Goal: Information Seeking & Learning: Compare options

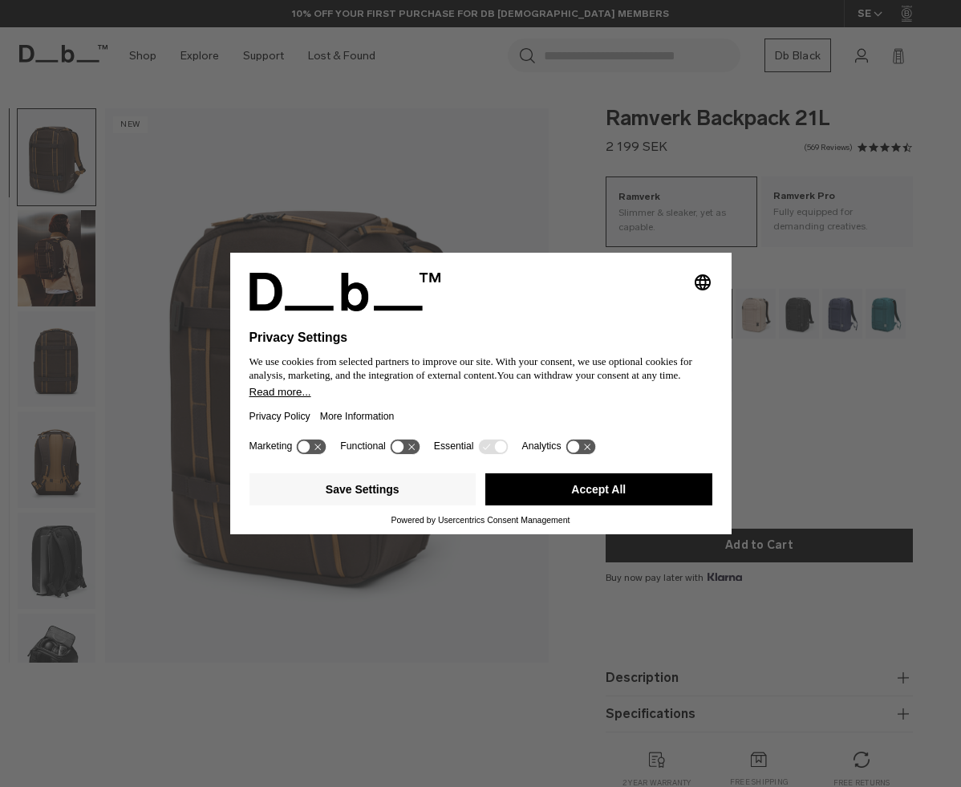
click at [534, 497] on button "Accept All" at bounding box center [598, 489] width 227 height 32
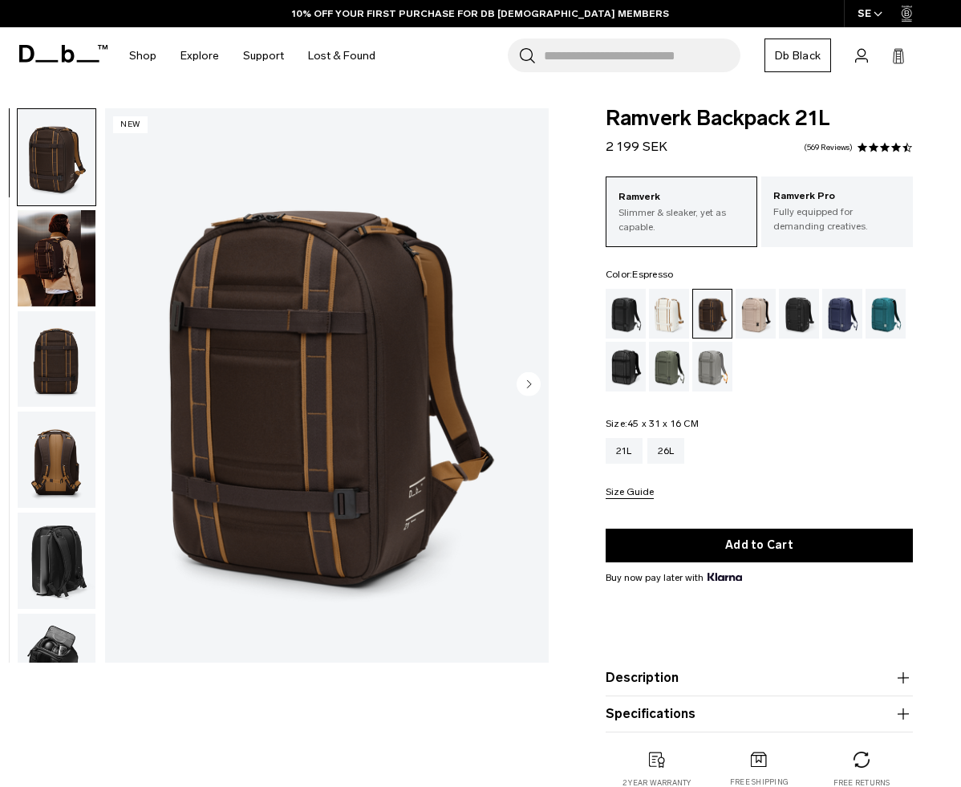
click at [40, 376] on img "button" at bounding box center [57, 359] width 78 height 96
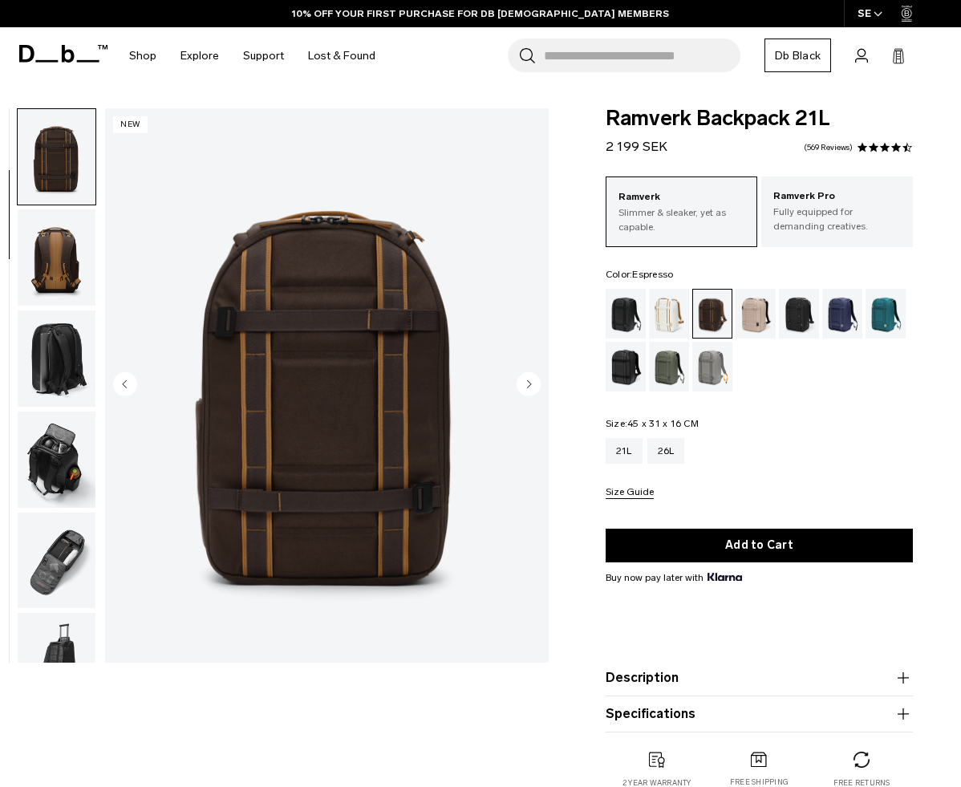
click at [41, 426] on img "button" at bounding box center [57, 460] width 78 height 96
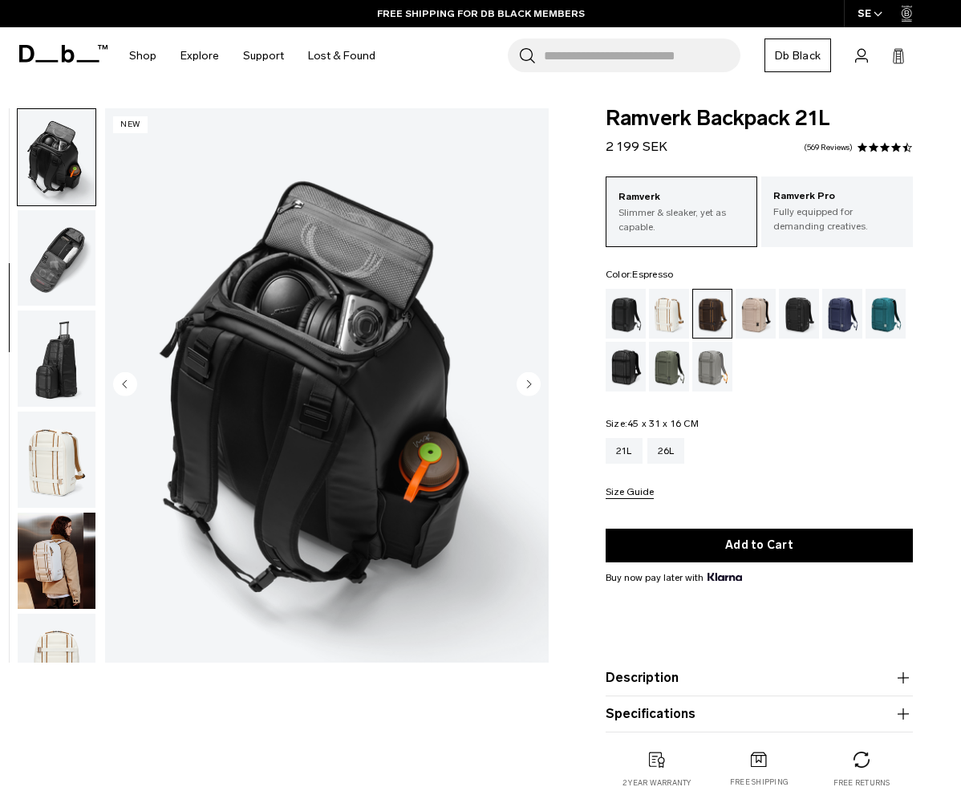
click at [40, 262] on img "button" at bounding box center [57, 258] width 78 height 96
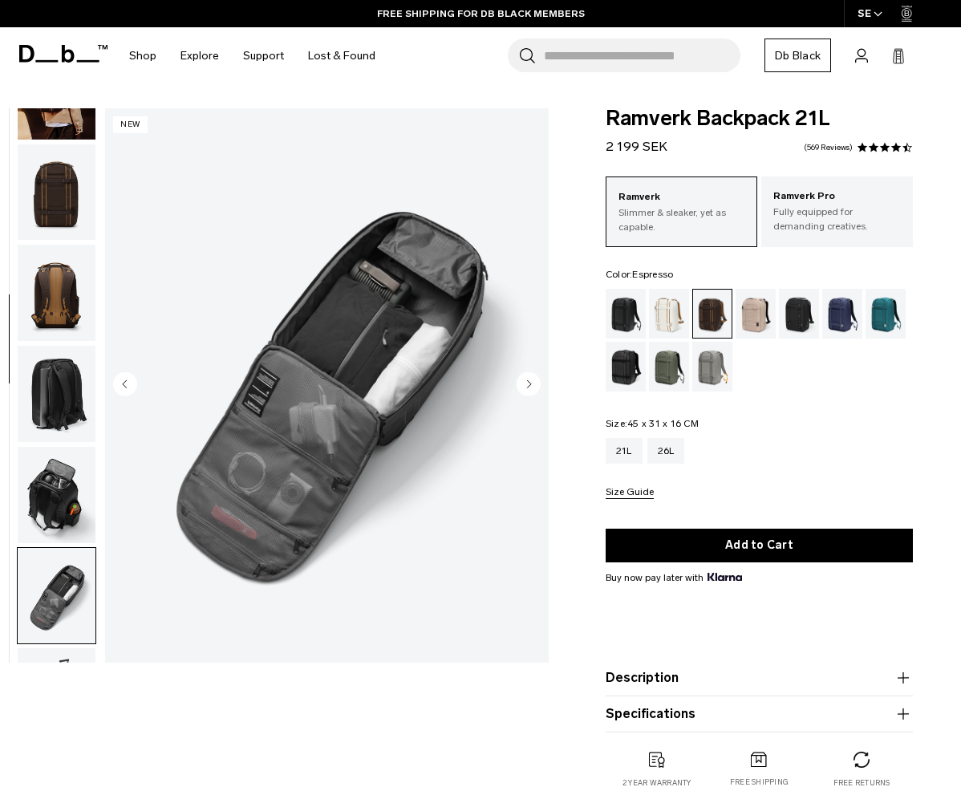
click at [61, 302] on img "button" at bounding box center [57, 293] width 78 height 96
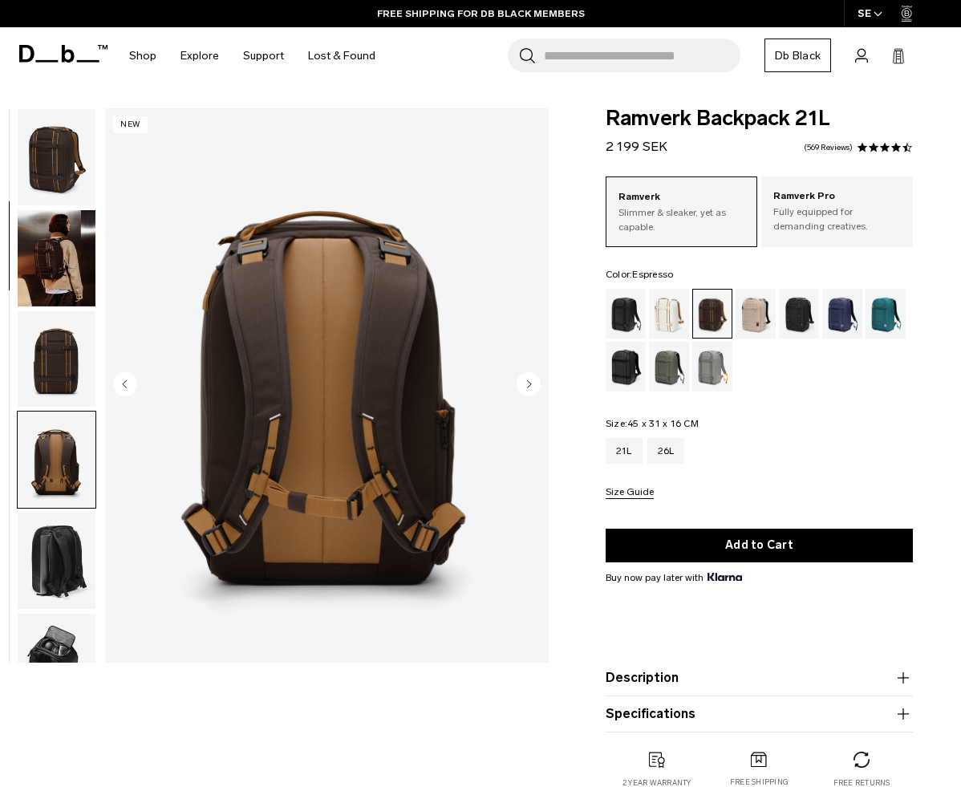
click at [62, 277] on img "button" at bounding box center [57, 258] width 78 height 96
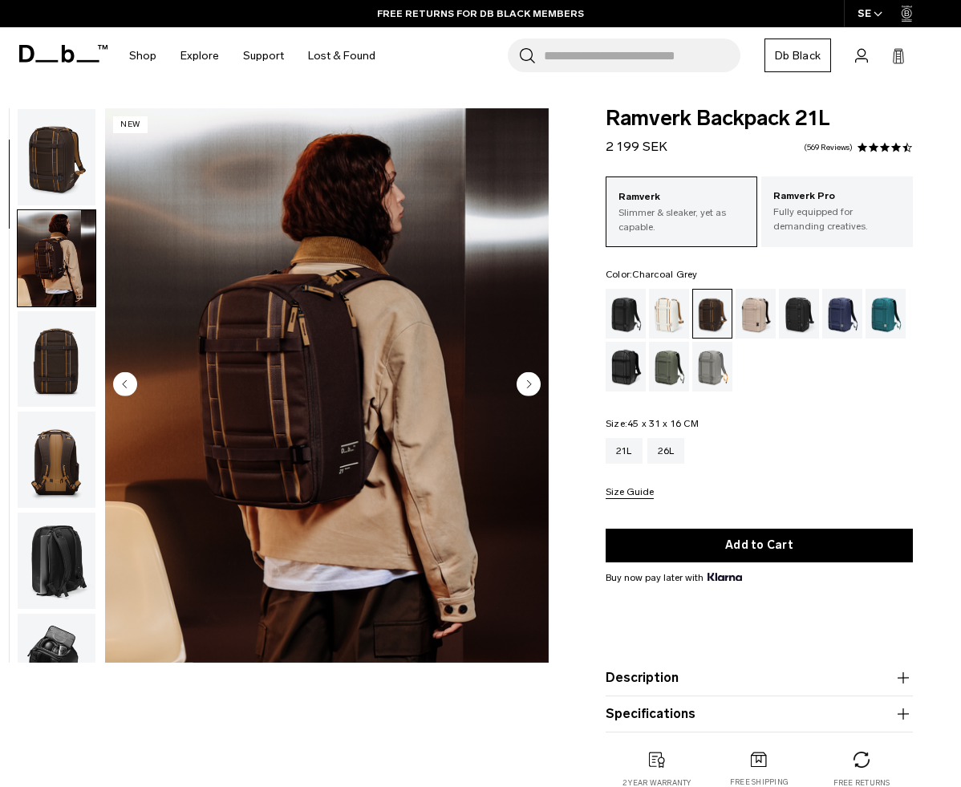
click at [801, 316] on div "Charcoal Grey" at bounding box center [799, 314] width 41 height 50
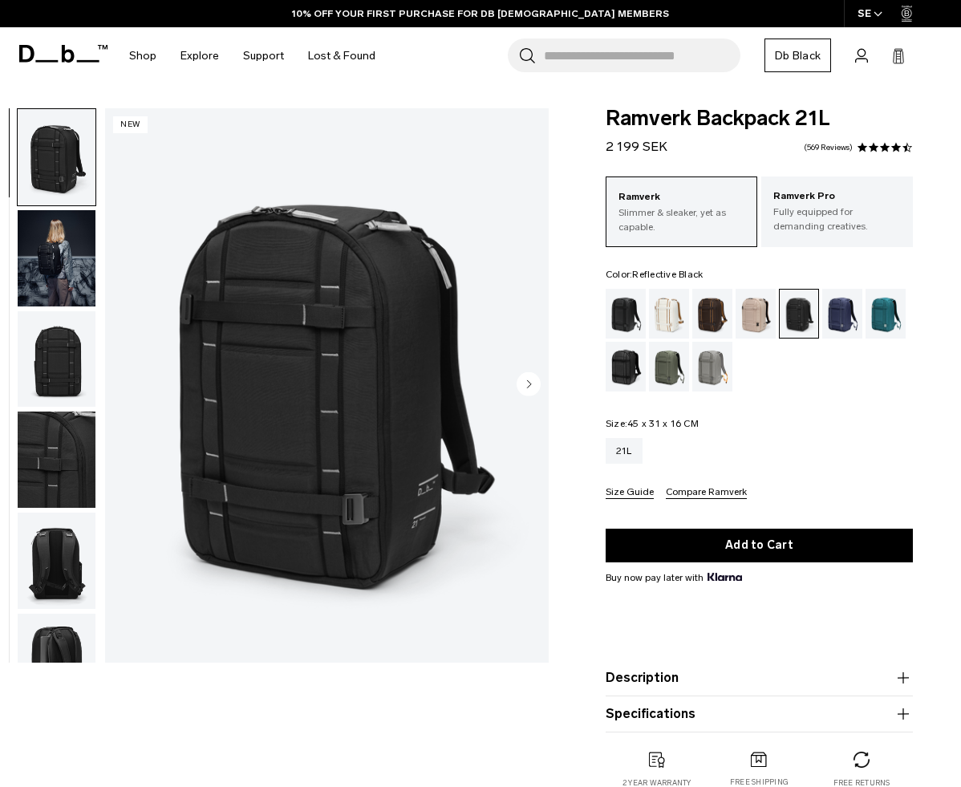
click at [631, 359] on div "Reflective Black" at bounding box center [626, 367] width 41 height 50
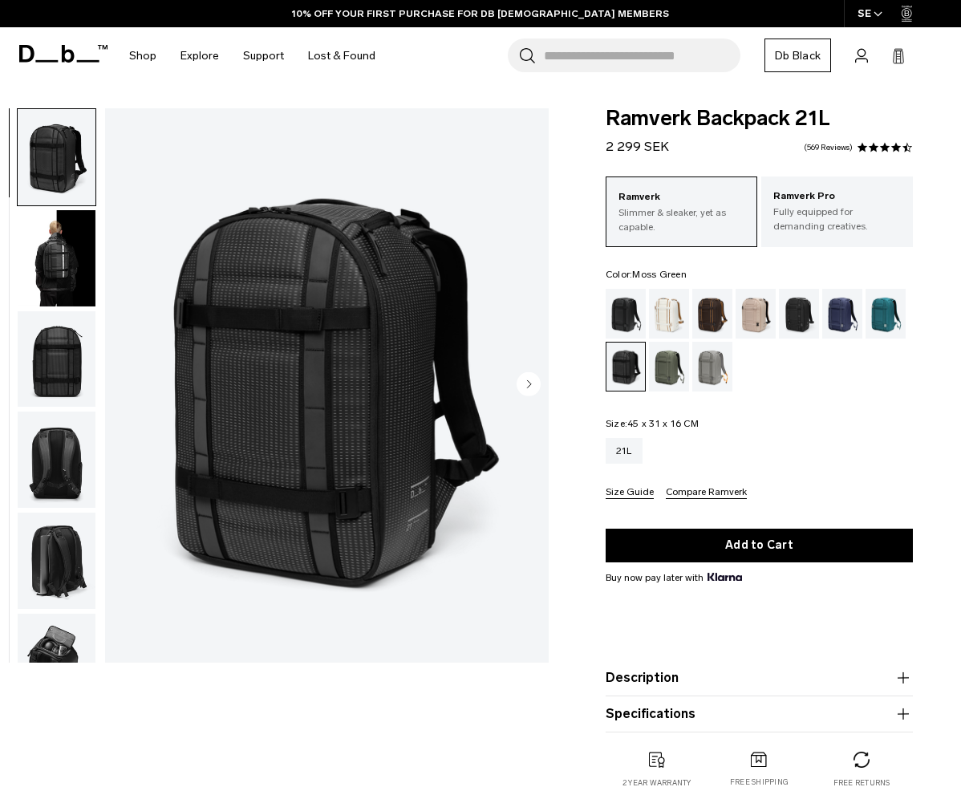
click at [655, 367] on div "Moss Green" at bounding box center [669, 367] width 41 height 50
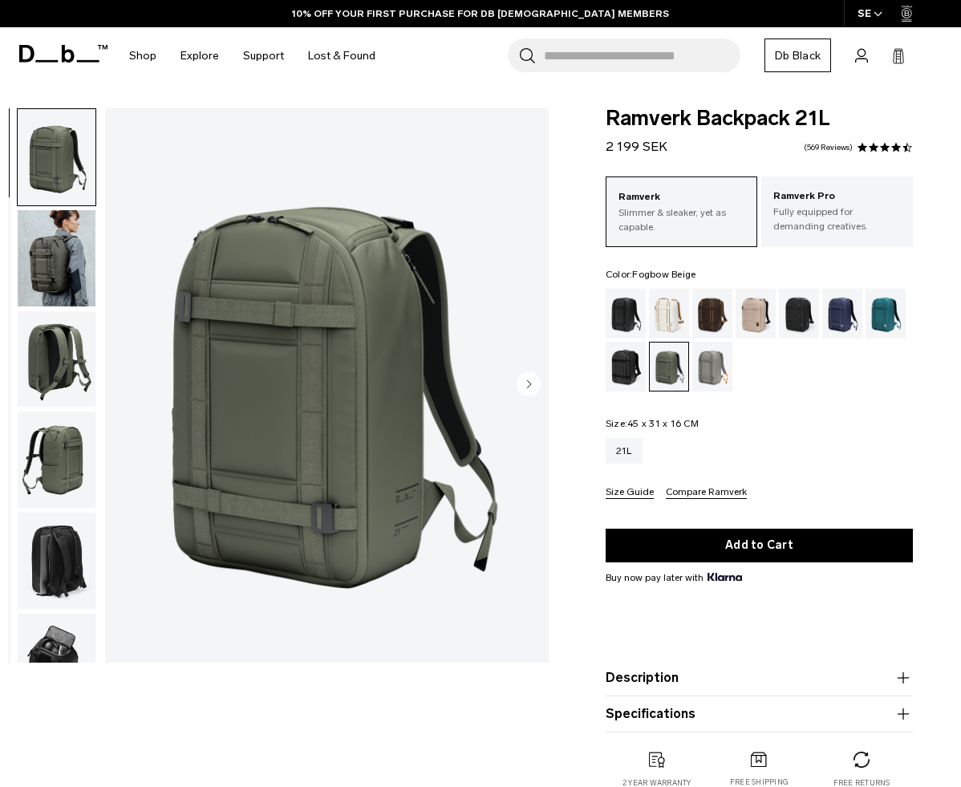
click at [762, 323] on div "Fogbow Beige" at bounding box center [756, 314] width 41 height 50
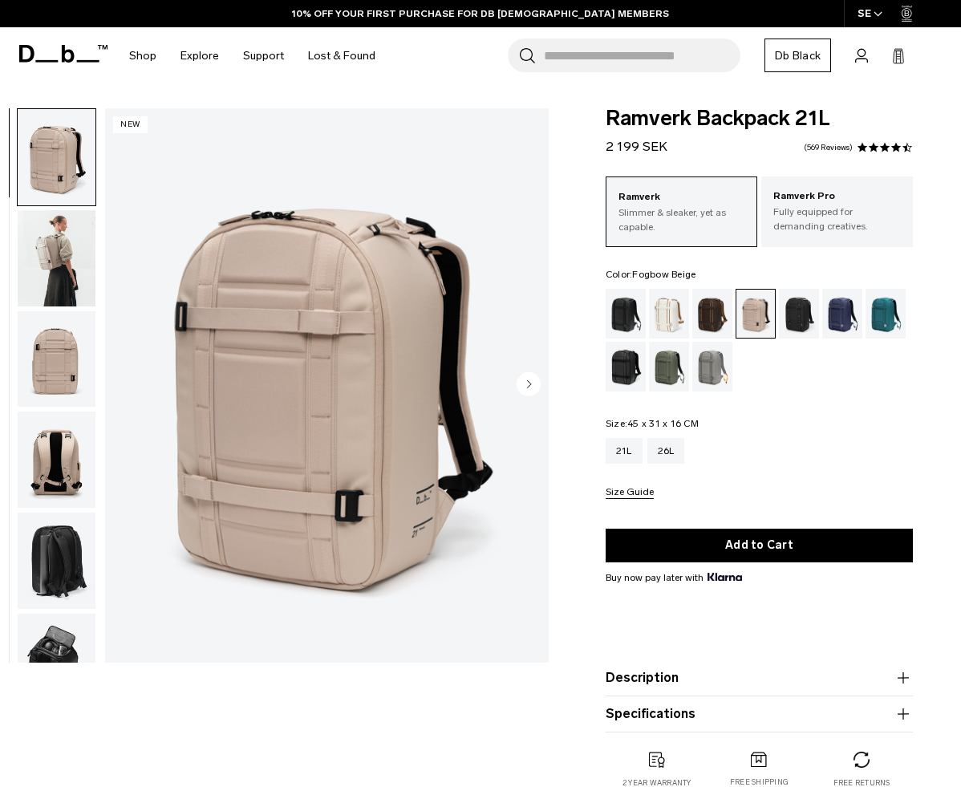
click at [67, 278] on img "button" at bounding box center [57, 258] width 78 height 96
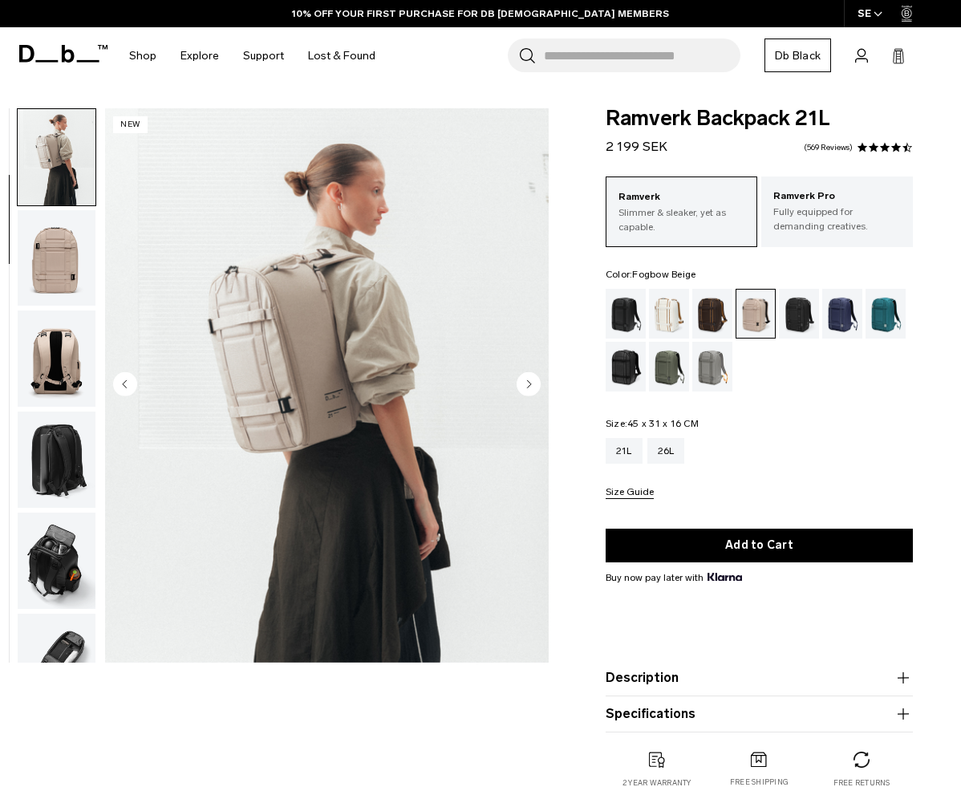
click at [57, 303] on img "button" at bounding box center [57, 258] width 78 height 96
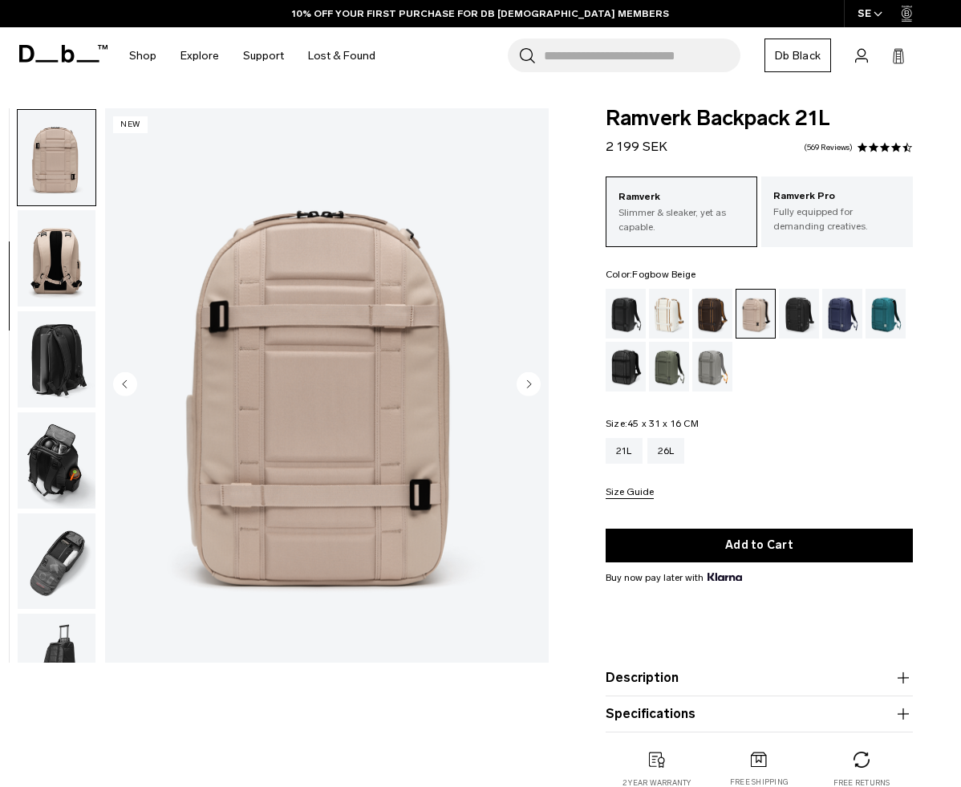
scroll to position [202, 0]
click at [672, 370] on div "Moss Green" at bounding box center [669, 367] width 41 height 50
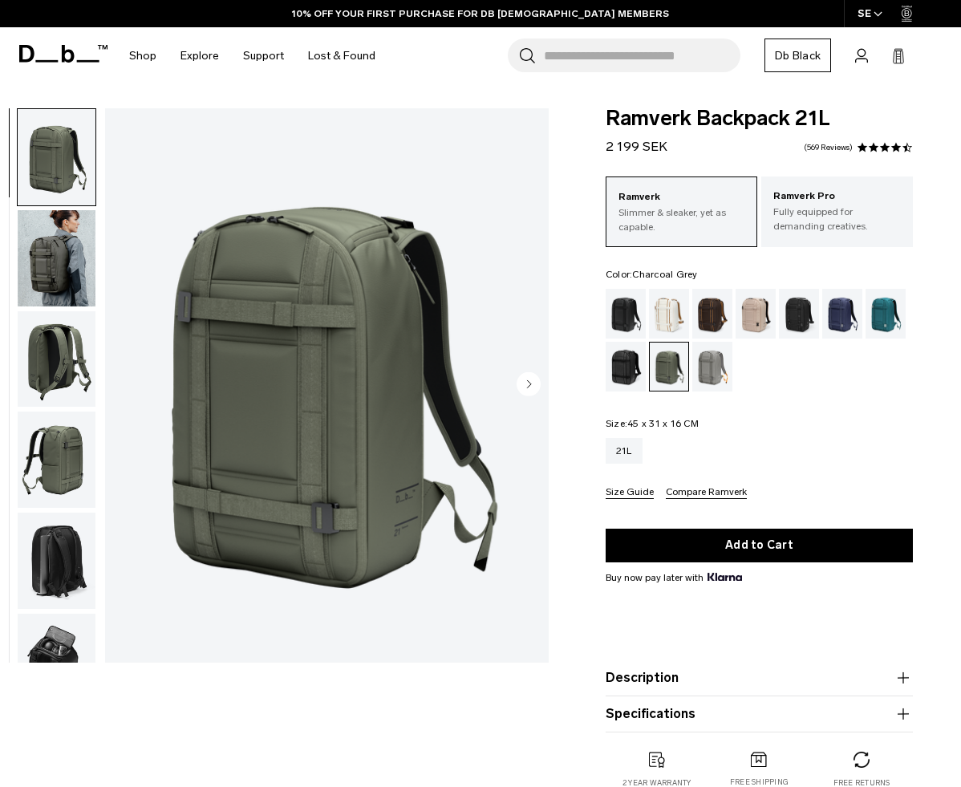
click at [802, 307] on div "Charcoal Grey" at bounding box center [799, 314] width 41 height 50
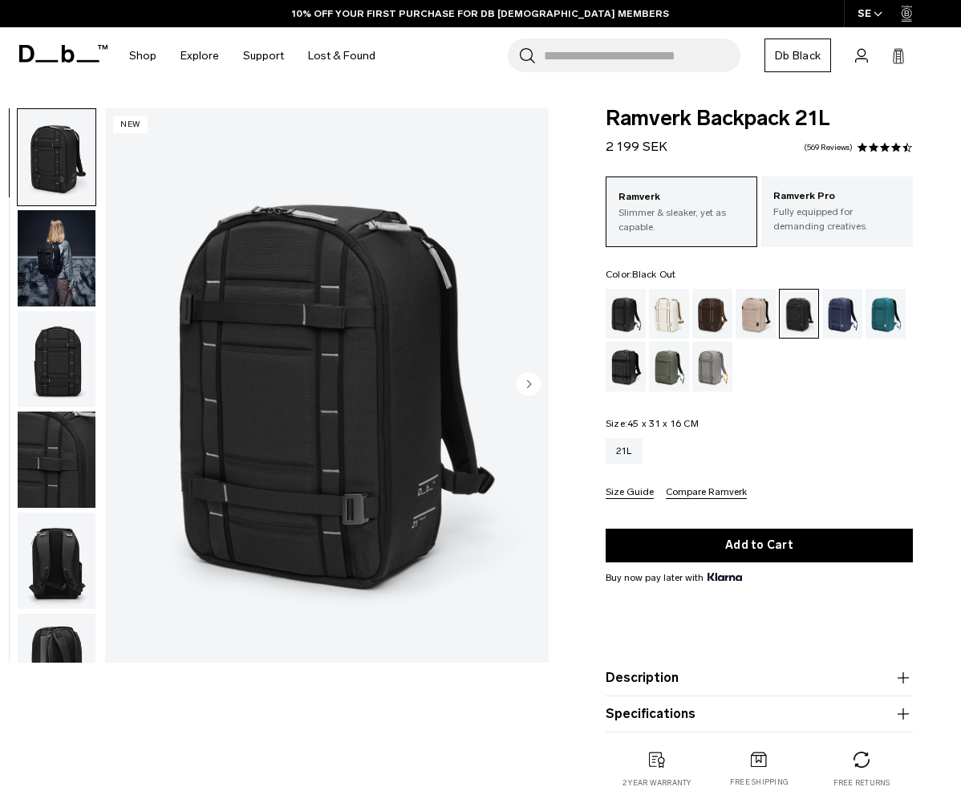
click at [630, 313] on div "Black Out" at bounding box center [626, 314] width 41 height 50
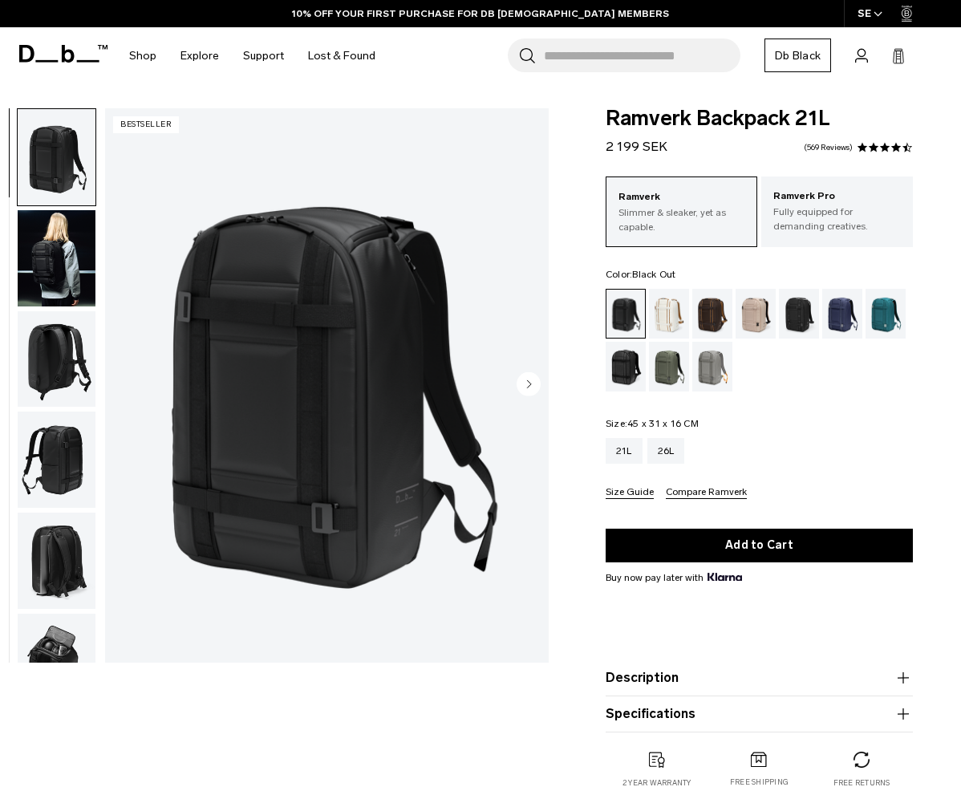
click at [60, 256] on img "button" at bounding box center [57, 258] width 78 height 96
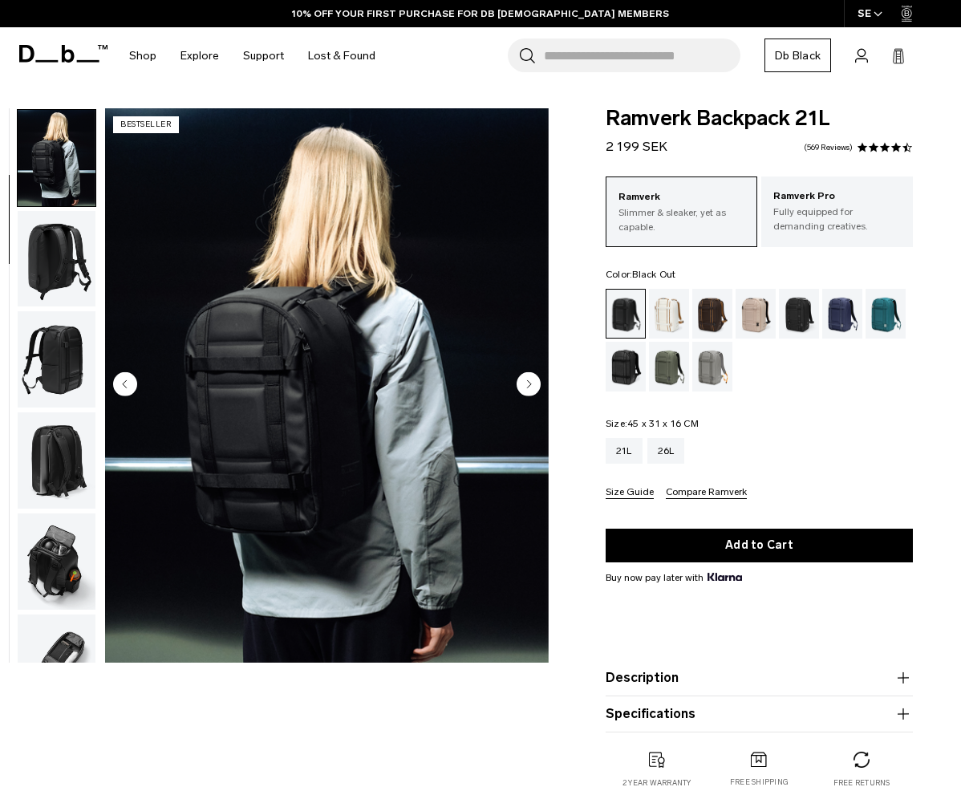
scroll to position [101, 0]
click at [838, 323] on div "Blue Hour" at bounding box center [842, 314] width 41 height 50
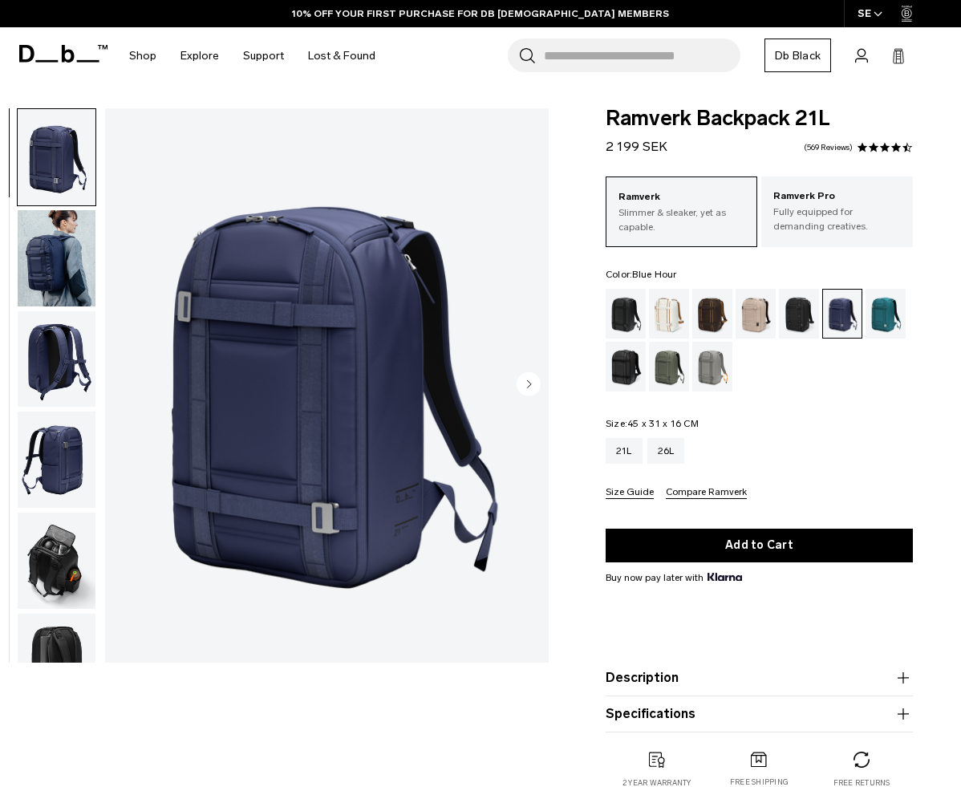
click at [71, 250] on img "button" at bounding box center [57, 258] width 78 height 96
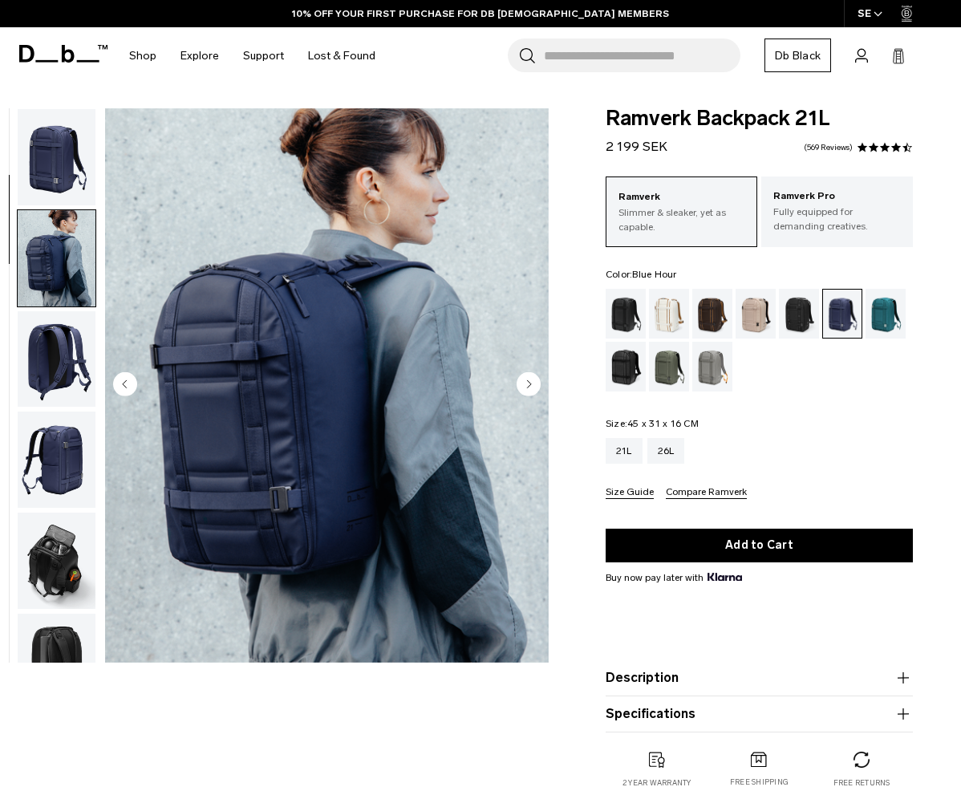
click at [63, 164] on img "button" at bounding box center [57, 157] width 78 height 96
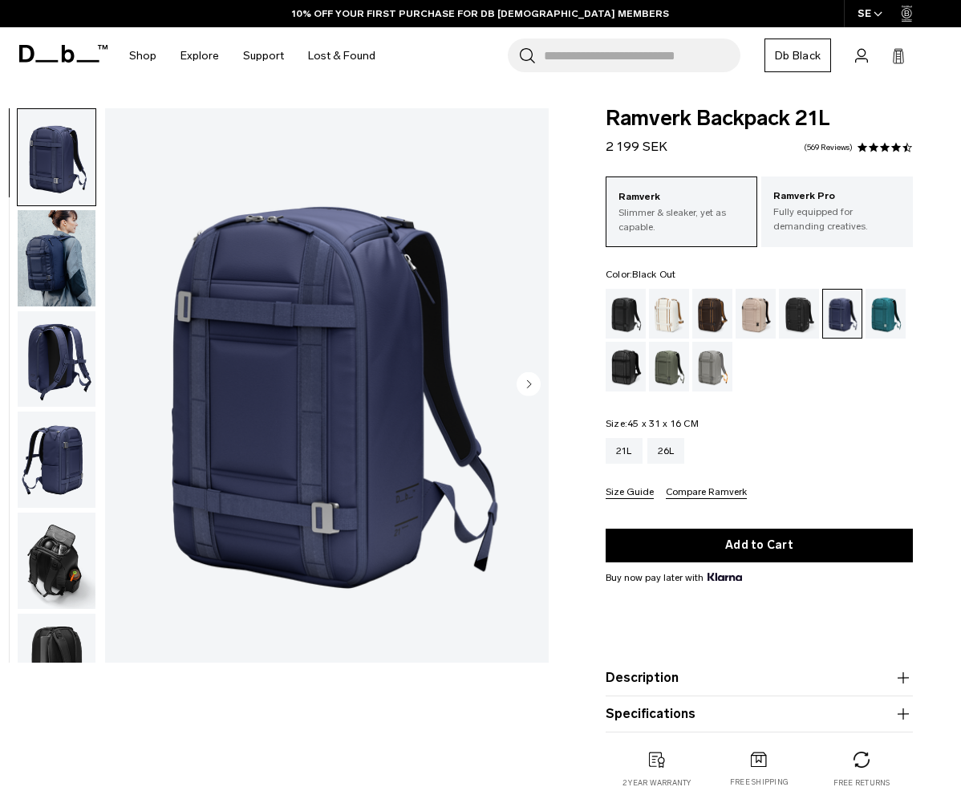
click at [621, 326] on div "Black Out" at bounding box center [626, 314] width 41 height 50
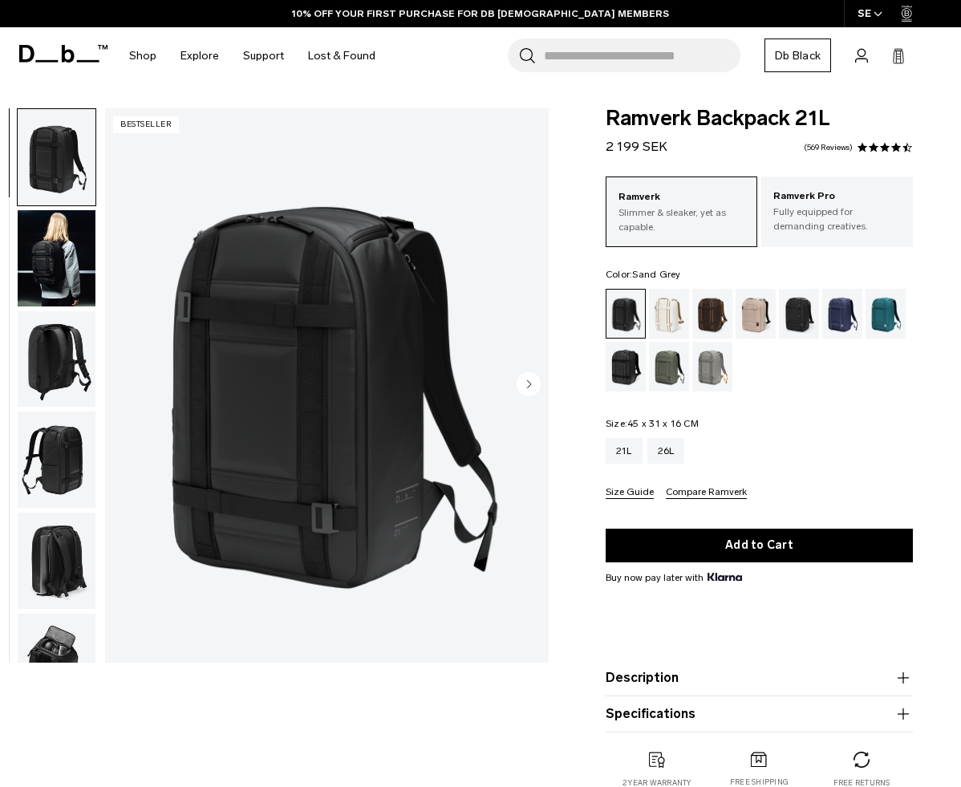
click at [714, 367] on div "Sand Grey" at bounding box center [712, 367] width 41 height 50
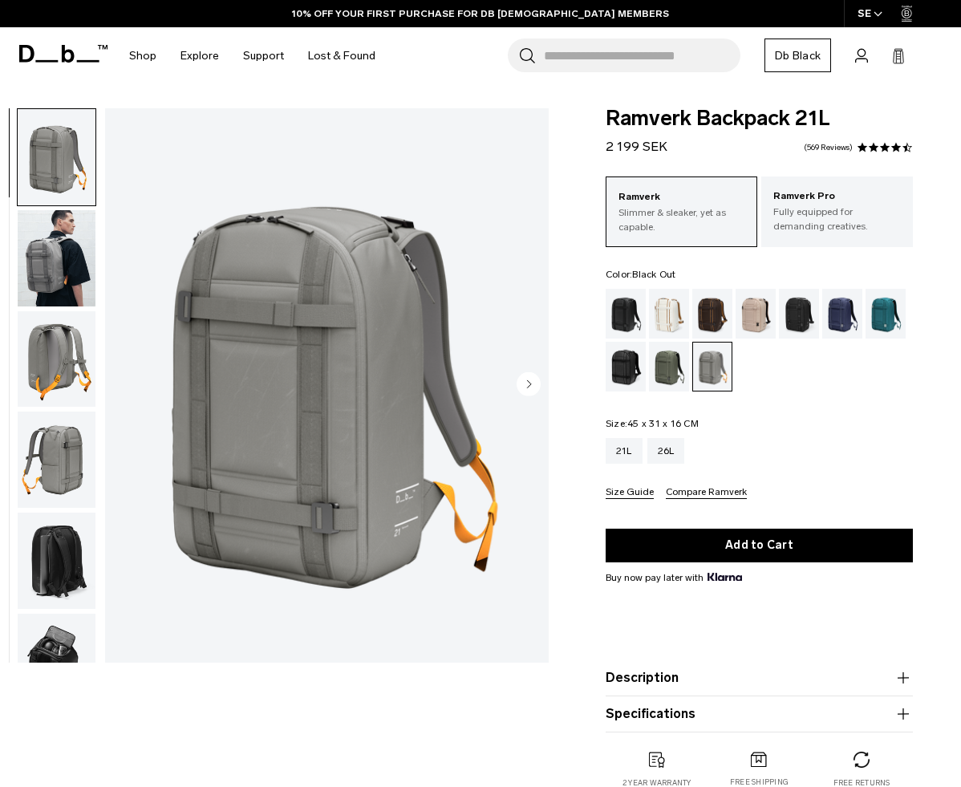
click at [631, 323] on div "Black Out" at bounding box center [626, 314] width 41 height 50
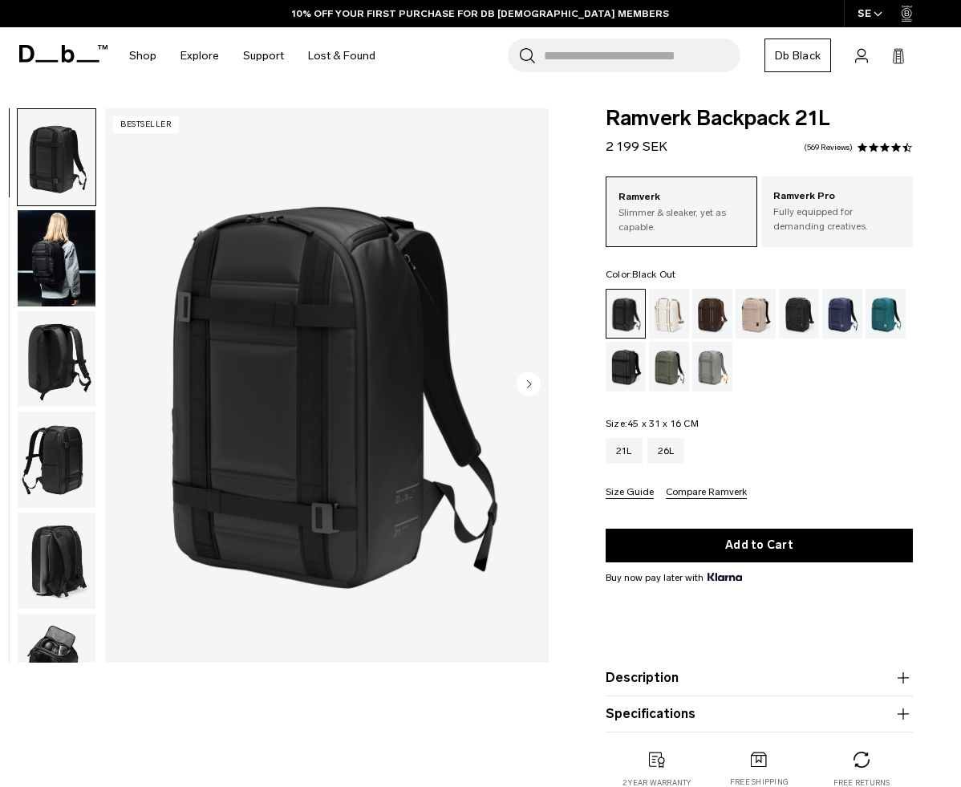
click at [54, 273] on img "button" at bounding box center [57, 258] width 78 height 96
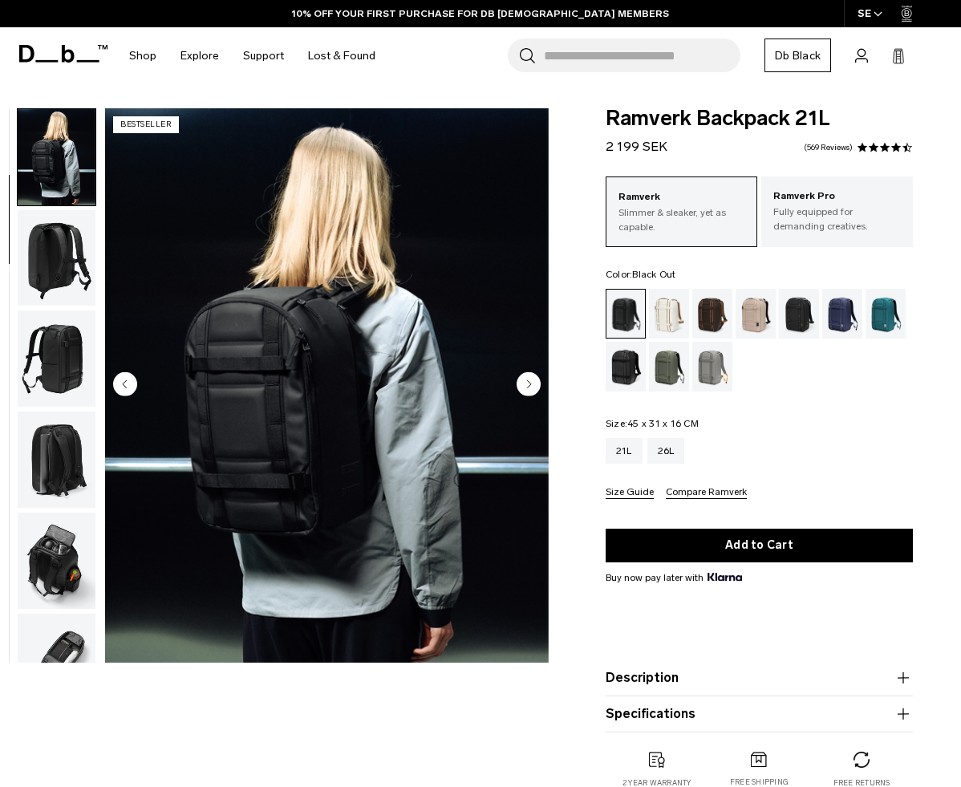
click at [58, 305] on img "button" at bounding box center [57, 258] width 78 height 96
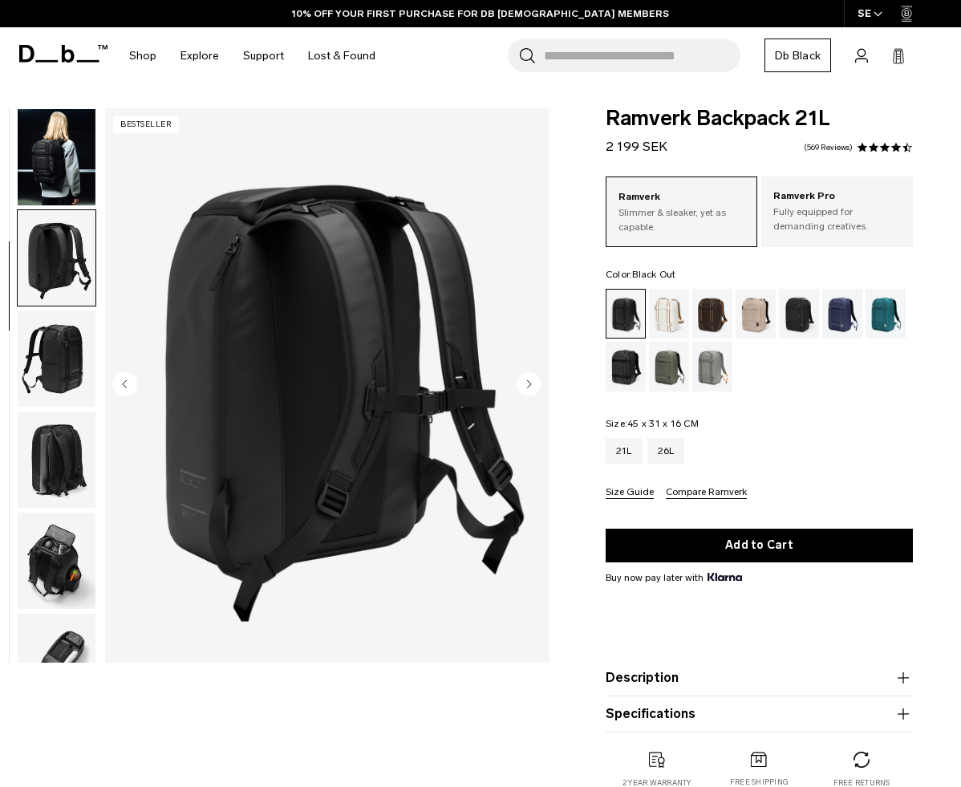
scroll to position [202, 0]
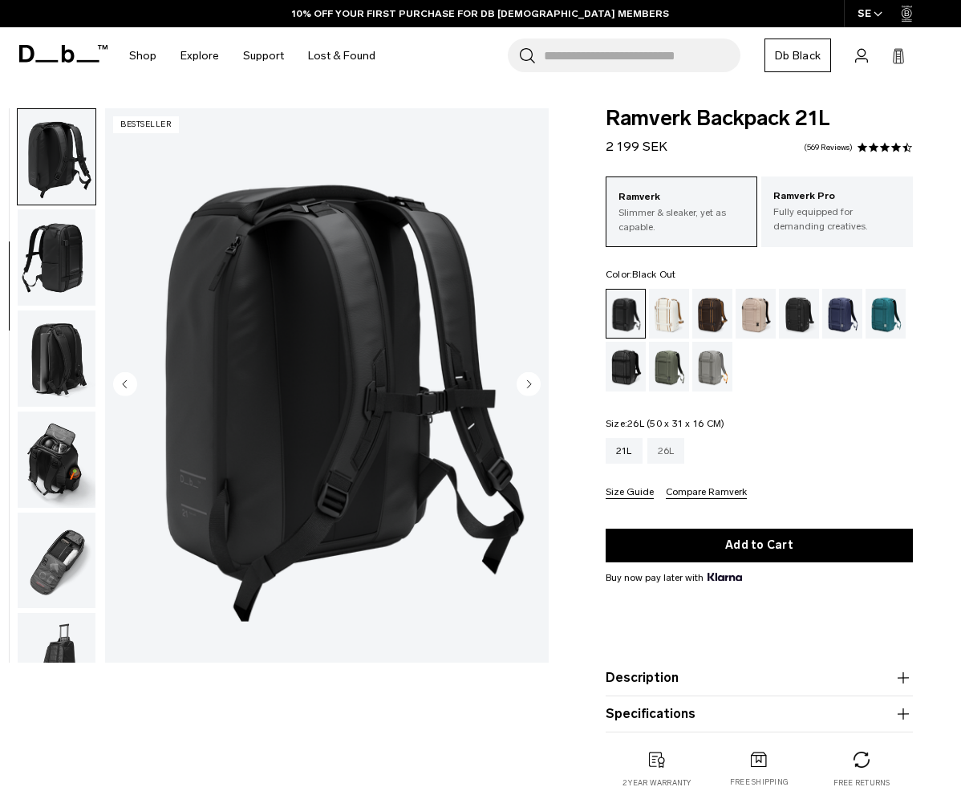
click at [667, 458] on div "26L" at bounding box center [667, 451] width 38 height 26
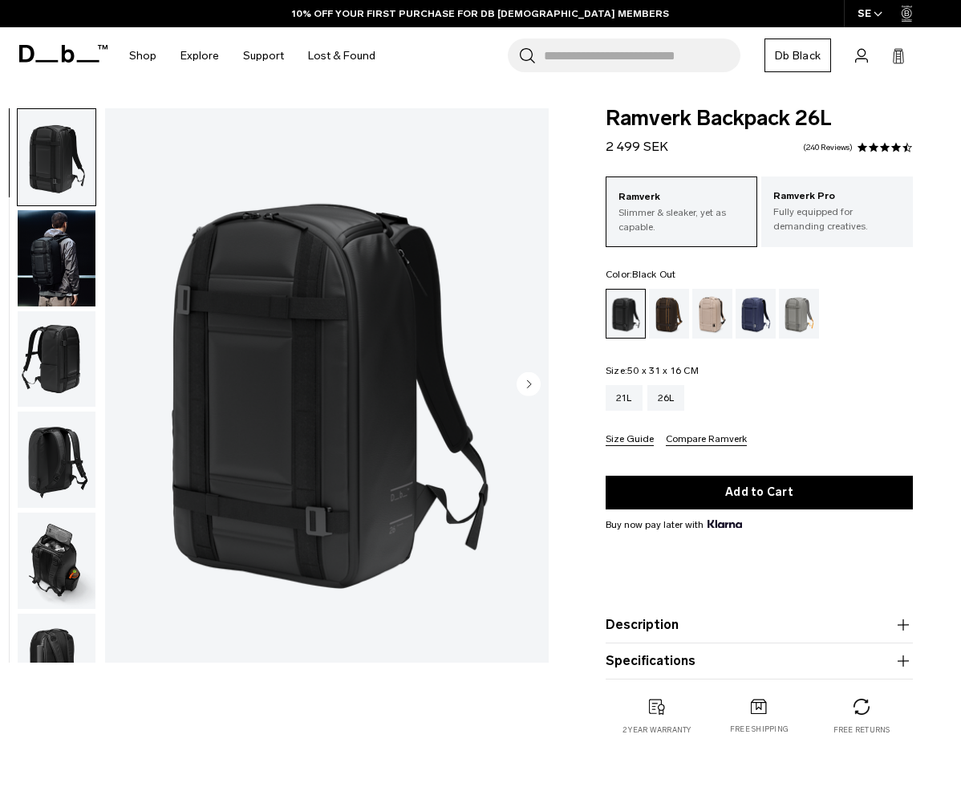
click at [58, 259] on img "button" at bounding box center [57, 258] width 78 height 96
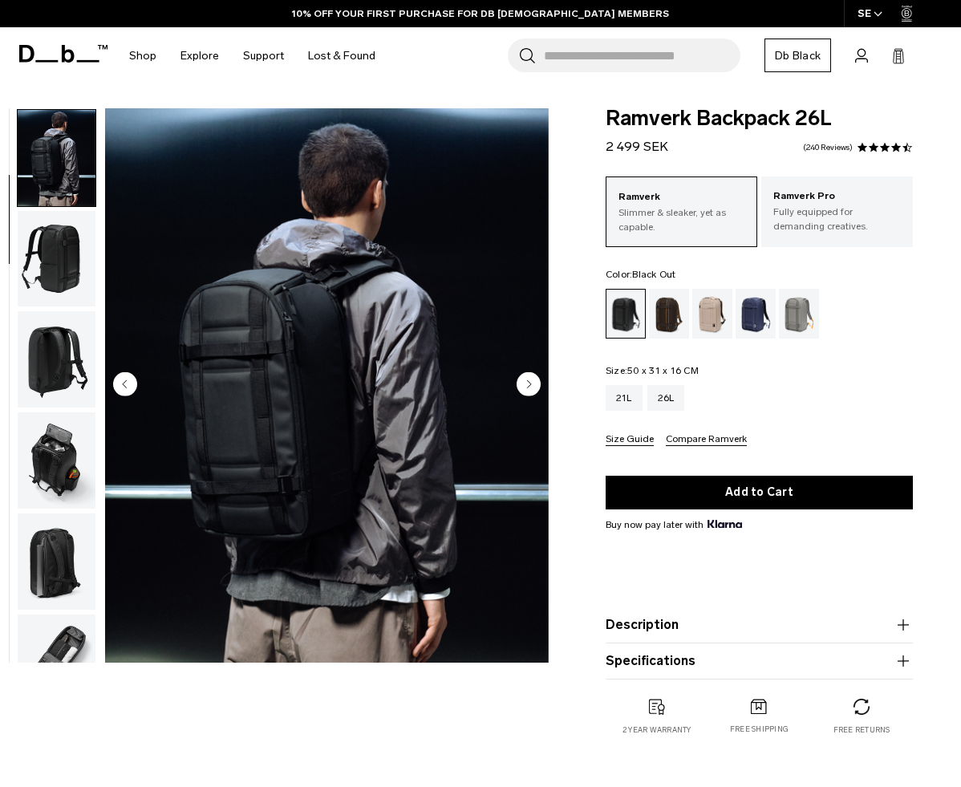
scroll to position [101, 0]
click at [55, 250] on img "button" at bounding box center [57, 258] width 78 height 96
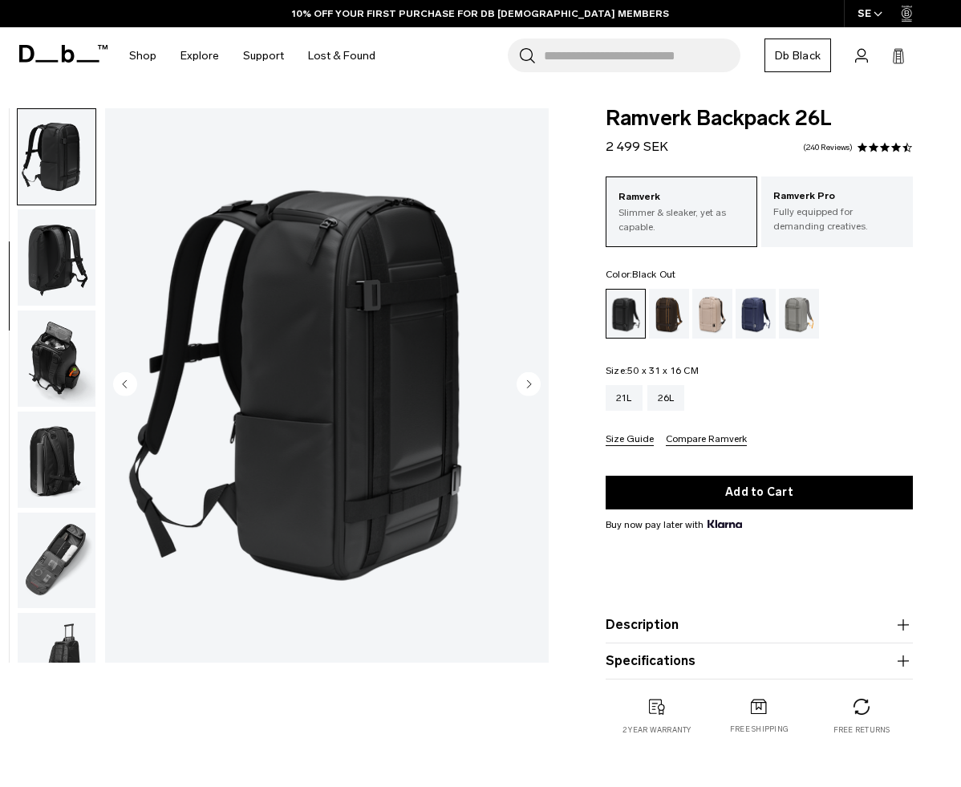
click at [53, 302] on img "button" at bounding box center [57, 257] width 78 height 96
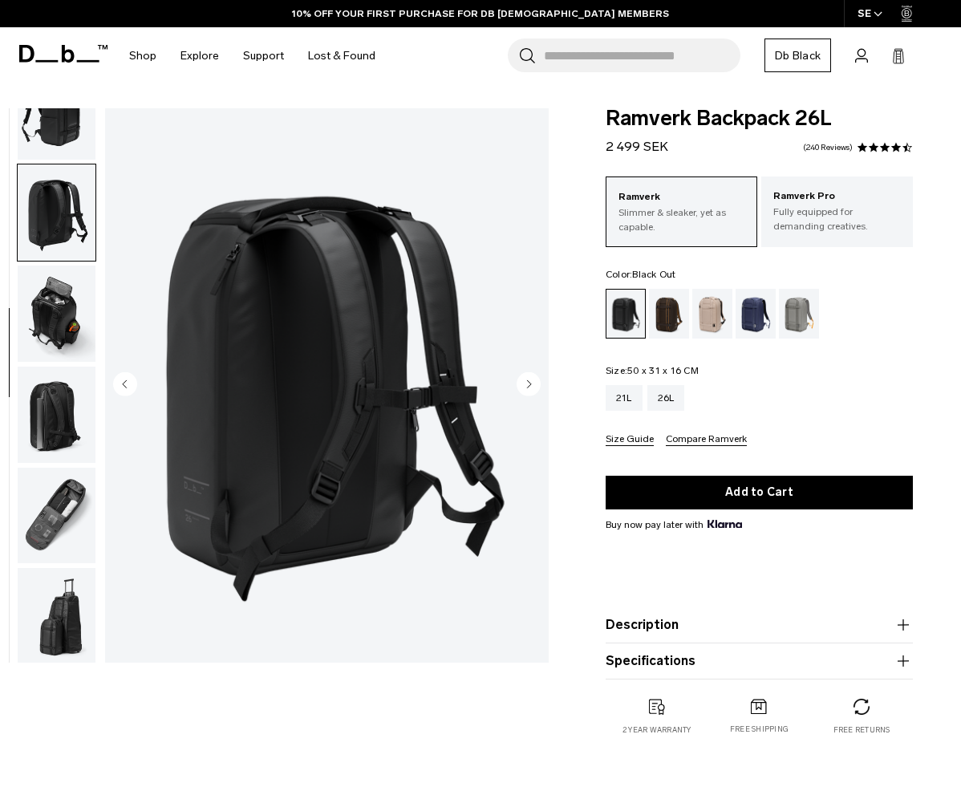
scroll to position [250, 0]
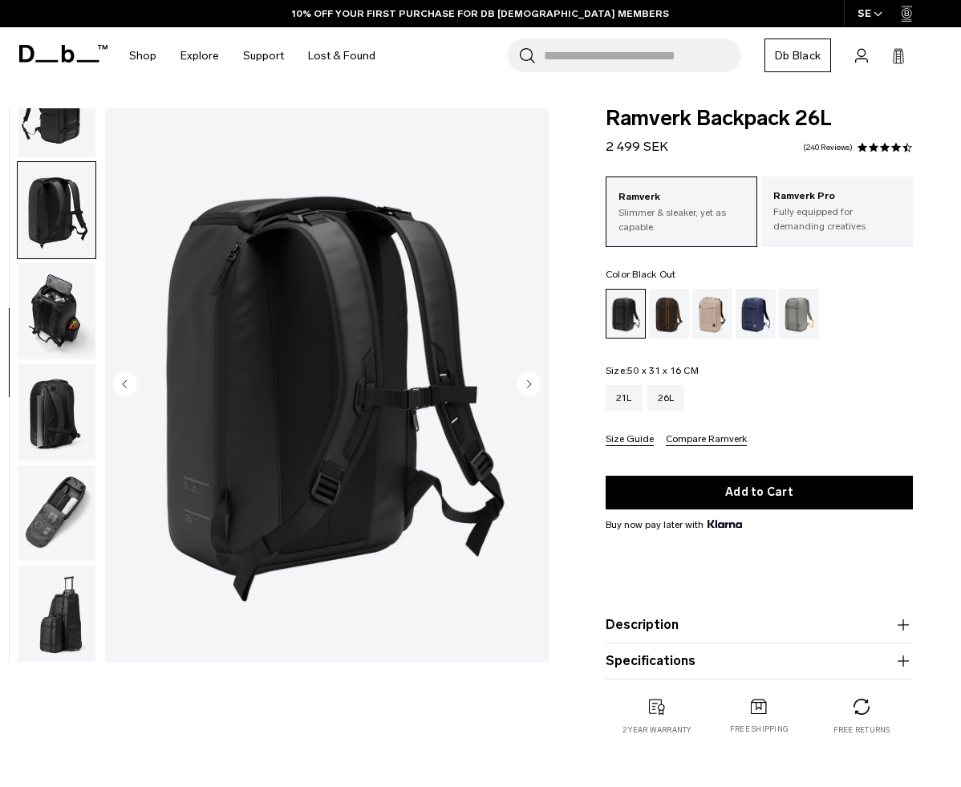
click at [67, 341] on img "button" at bounding box center [57, 311] width 78 height 96
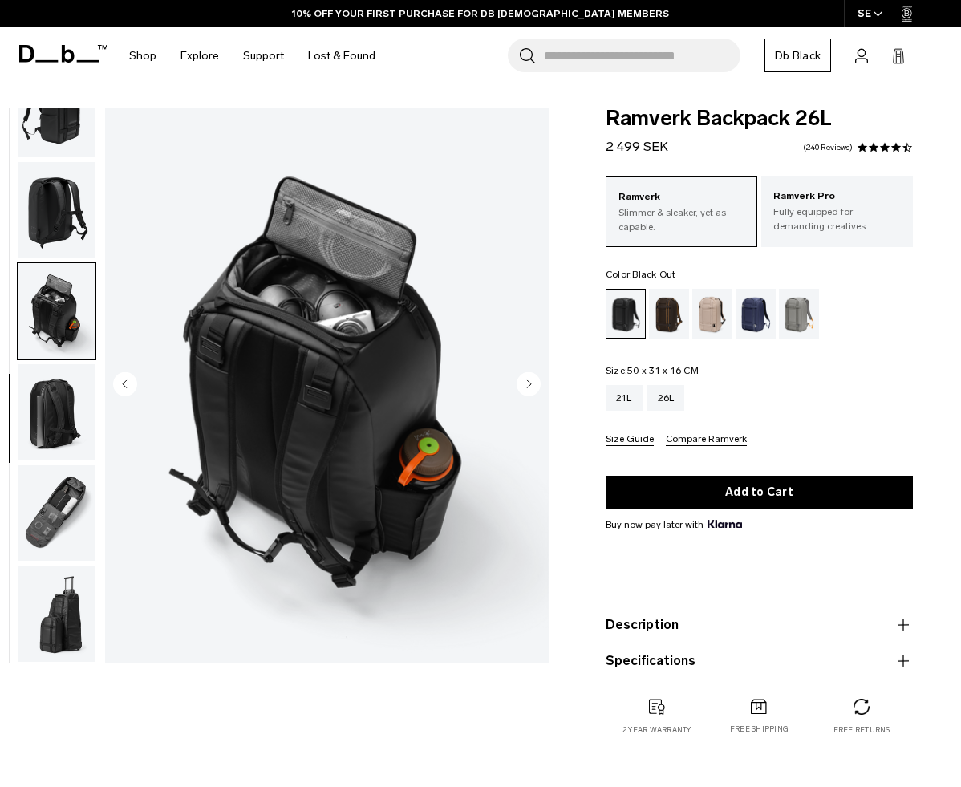
click at [67, 397] on img "button" at bounding box center [57, 412] width 78 height 96
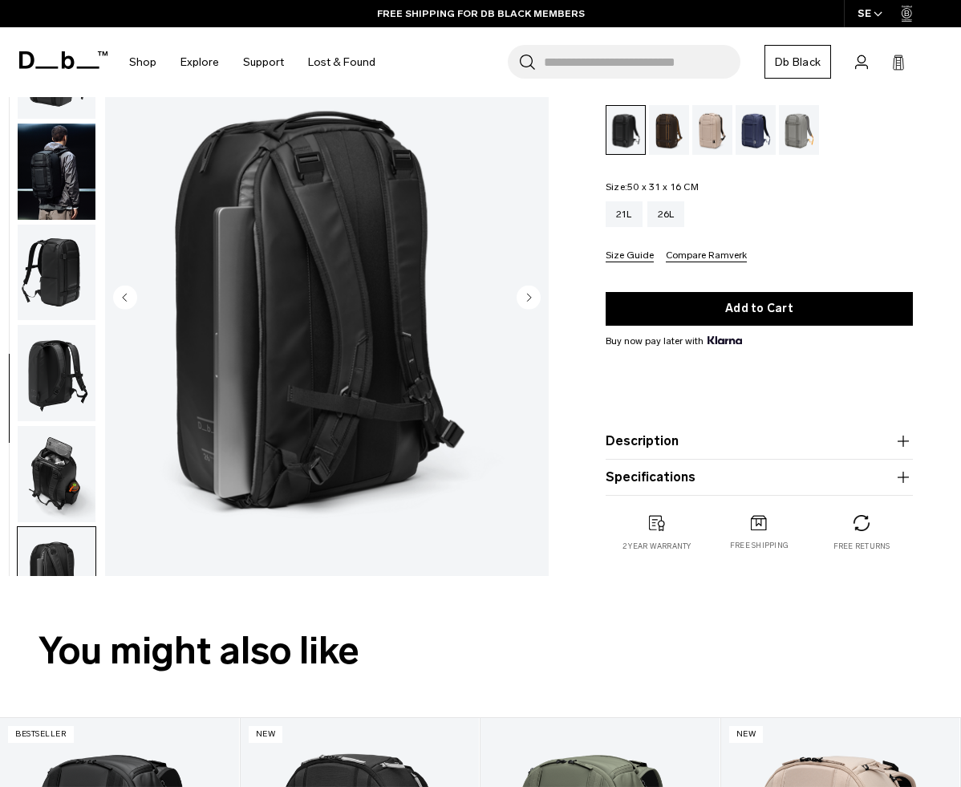
scroll to position [0, 0]
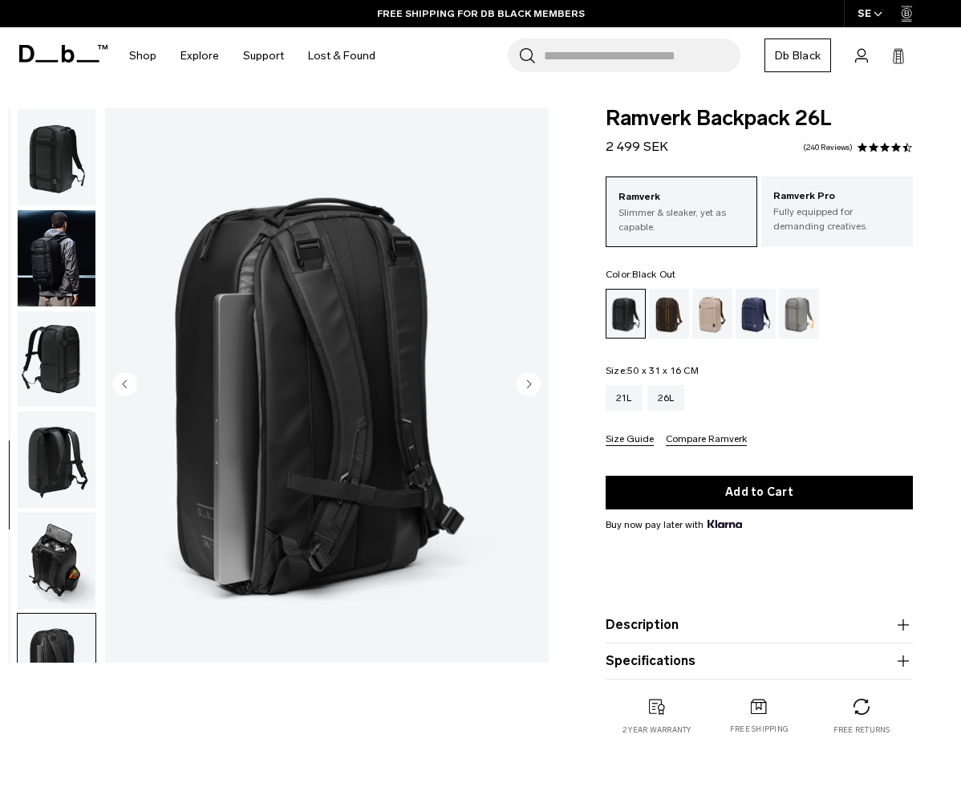
click at [68, 164] on img "button" at bounding box center [57, 157] width 78 height 96
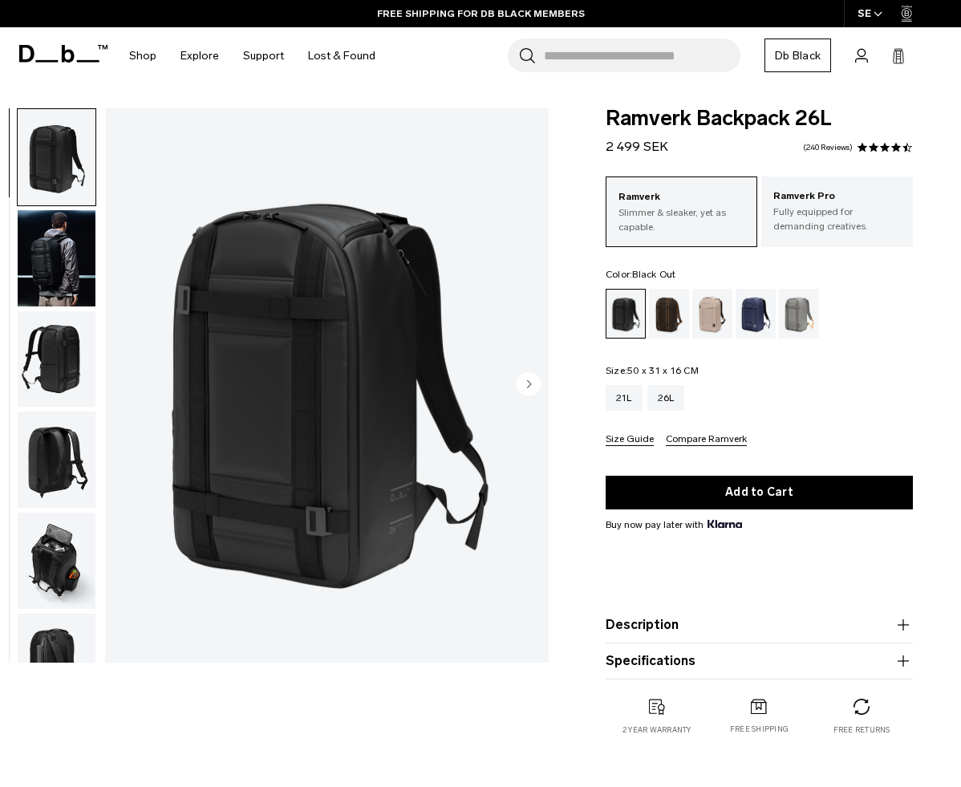
click at [64, 228] on img "button" at bounding box center [57, 258] width 78 height 96
